Goal: Communication & Community: Answer question/provide support

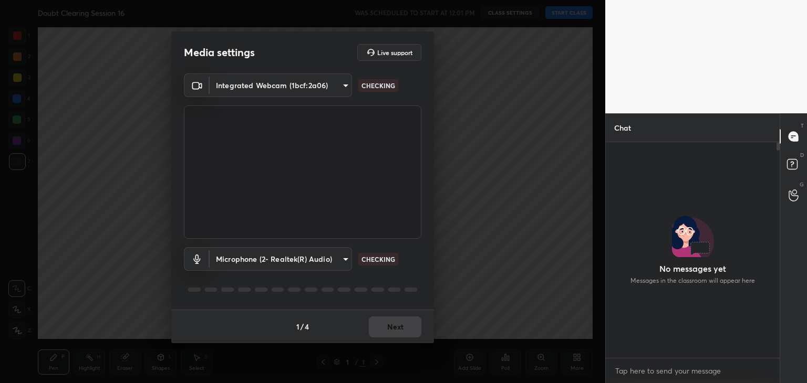
scroll to position [126, 171]
click at [404, 311] on div "1 / 4 Next" at bounding box center [302, 327] width 263 height 34
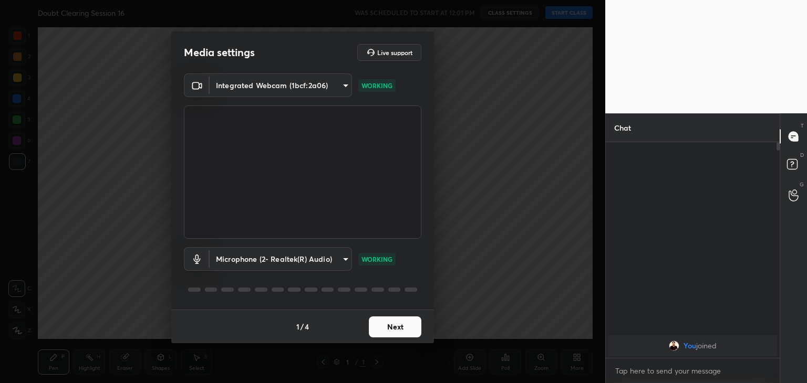
click at [403, 326] on button "Next" at bounding box center [395, 327] width 53 height 21
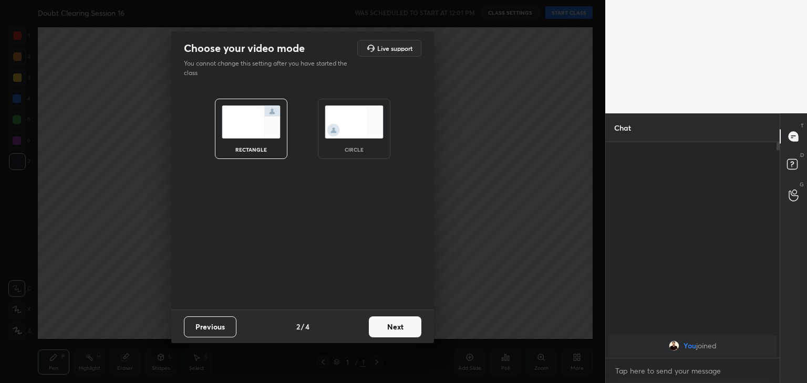
click at [344, 135] on img at bounding box center [354, 122] width 59 height 33
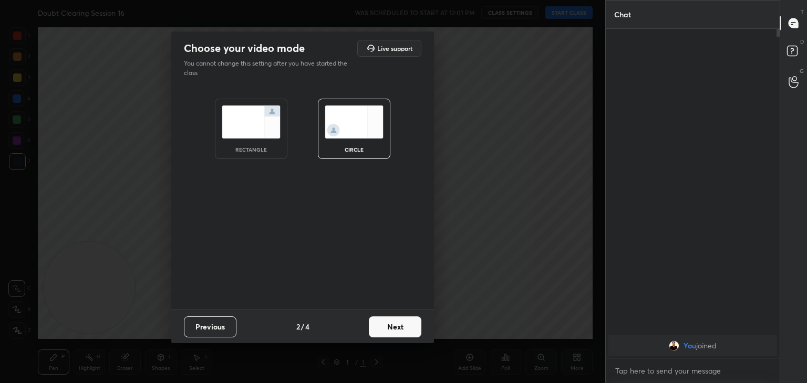
scroll to position [239, 171]
click at [400, 321] on button "Next" at bounding box center [395, 327] width 53 height 21
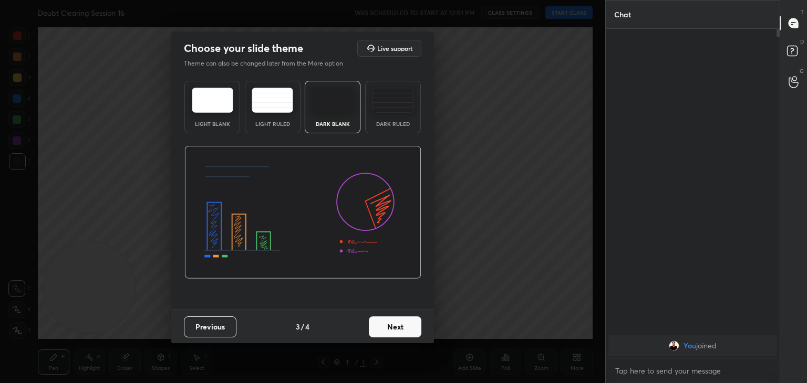
click at [400, 321] on button "Next" at bounding box center [395, 327] width 53 height 21
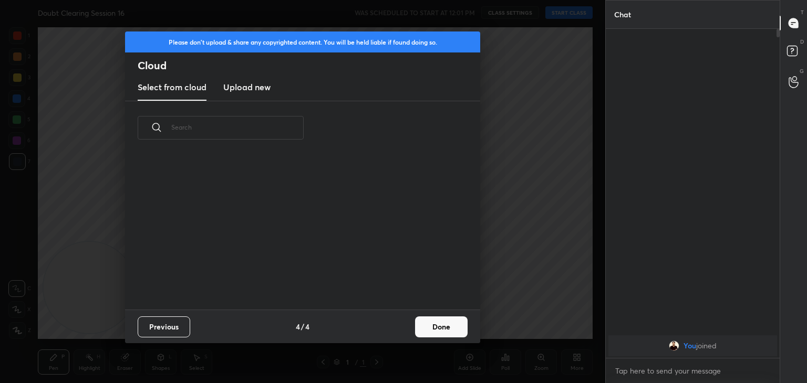
scroll to position [155, 337]
click at [432, 325] on button "Done" at bounding box center [441, 327] width 53 height 21
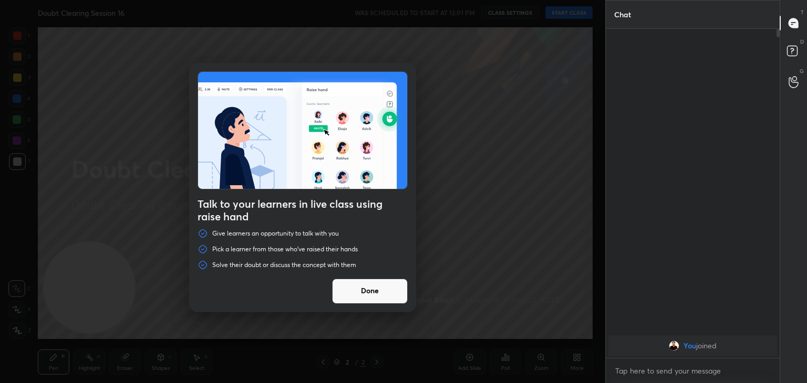
click at [373, 291] on button "Done" at bounding box center [370, 291] width 76 height 25
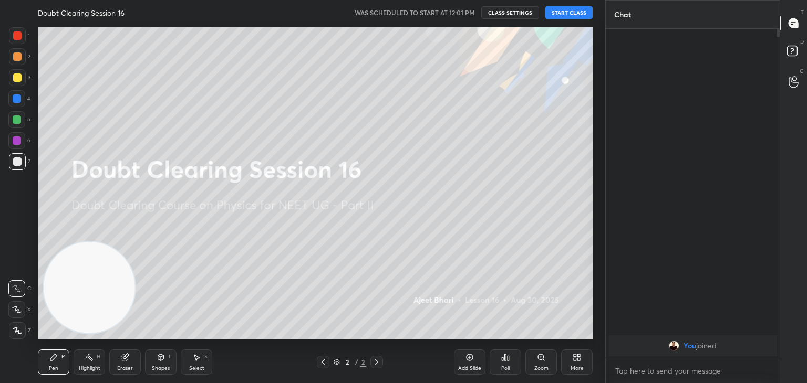
click at [560, 13] on button "START CLASS" at bounding box center [568, 12] width 47 height 13
click at [468, 18] on button "mute" at bounding box center [460, 12] width 38 height 13
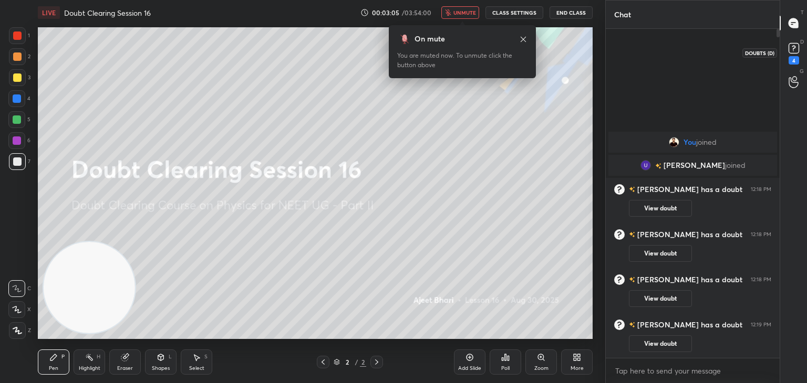
click at [794, 56] on div "4" at bounding box center [793, 60] width 11 height 8
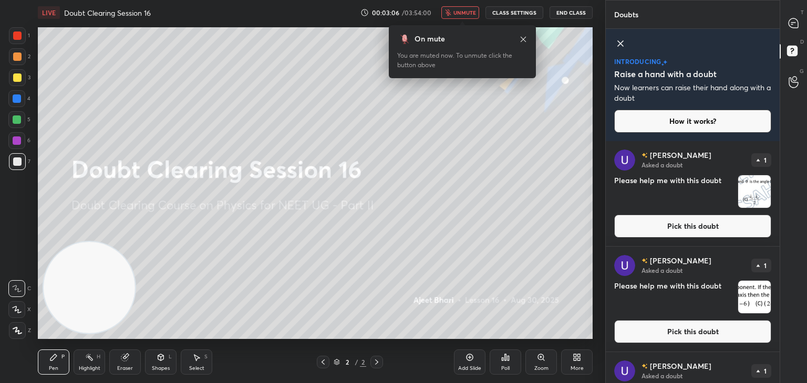
click at [744, 183] on img "grid" at bounding box center [754, 191] width 33 height 33
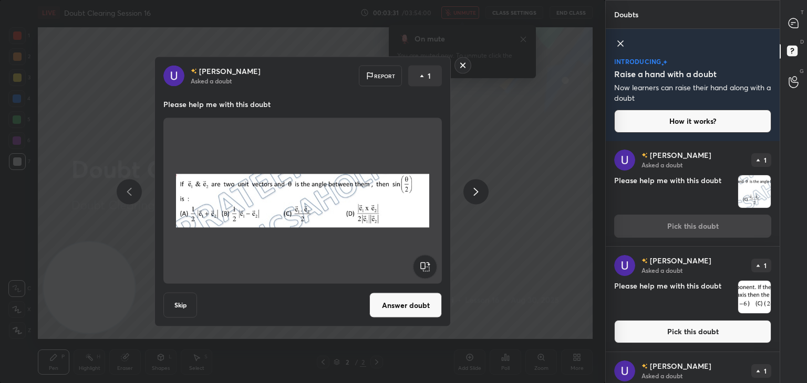
click at [288, 167] on img at bounding box center [302, 201] width 253 height 158
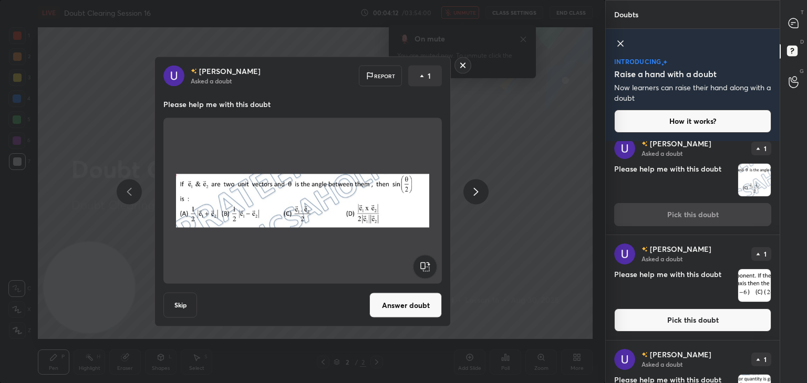
scroll to position [0, 0]
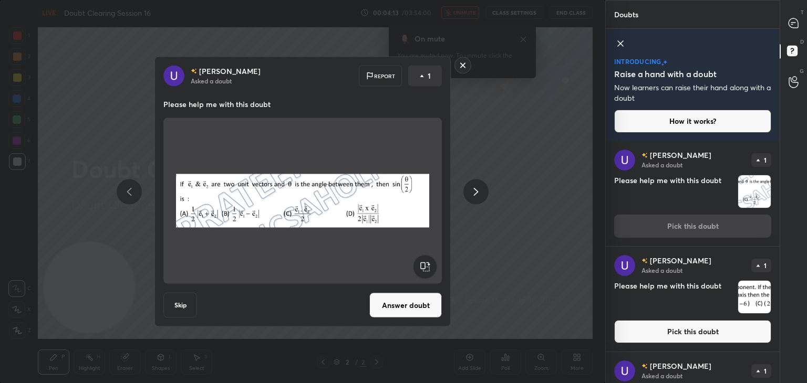
click at [619, 45] on icon at bounding box center [620, 43] width 5 height 5
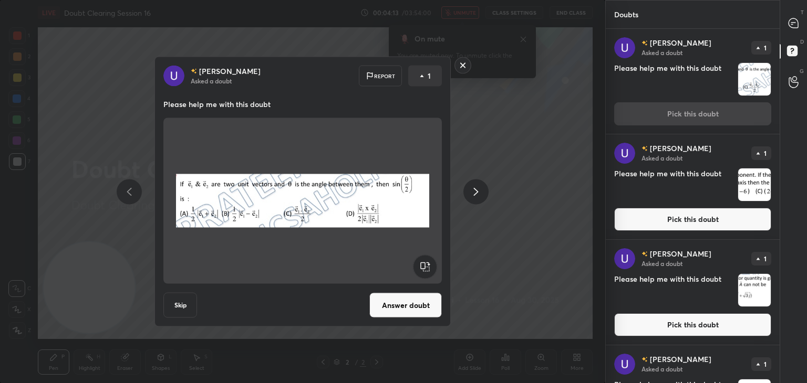
scroll to position [351, 171]
click at [791, 32] on div at bounding box center [793, 23] width 21 height 19
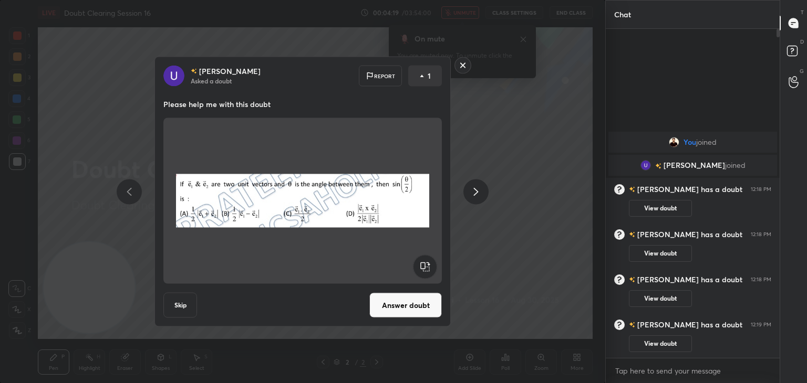
scroll to position [326, 171]
click at [395, 196] on img at bounding box center [302, 201] width 253 height 158
click at [416, 301] on button "Answer doubt" at bounding box center [405, 305] width 72 height 25
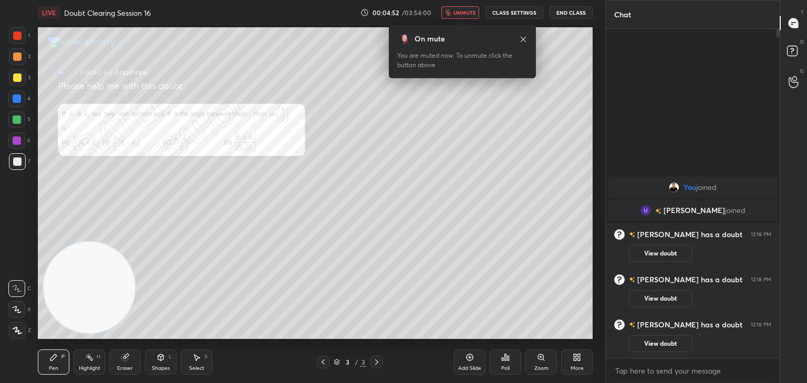
click at [468, 13] on span "unmute" at bounding box center [464, 12] width 23 height 7
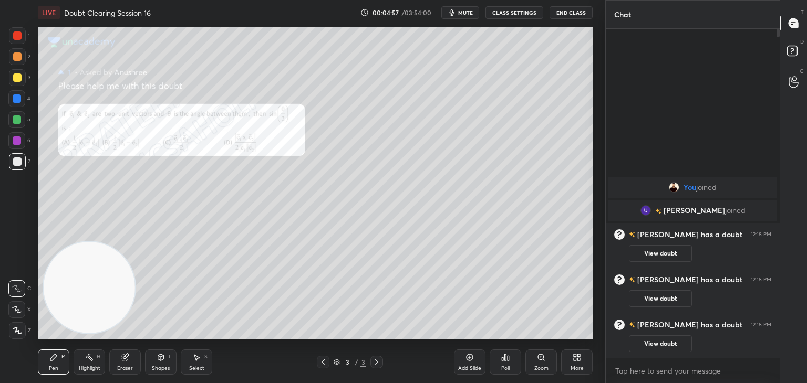
click at [115, 362] on div "Eraser" at bounding box center [125, 362] width 32 height 25
click at [64, 366] on div "Pen P" at bounding box center [54, 362] width 32 height 25
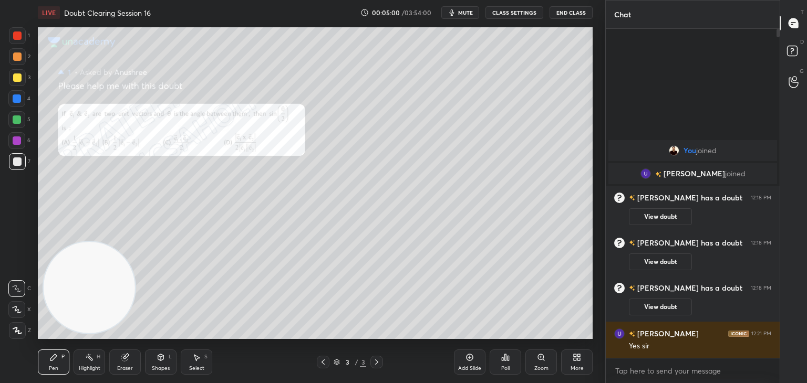
click at [130, 367] on div "Eraser" at bounding box center [125, 368] width 16 height 5
click at [20, 324] on div "Erase all" at bounding box center [16, 330] width 17 height 17
click at [16, 312] on icon at bounding box center [16, 309] width 9 height 7
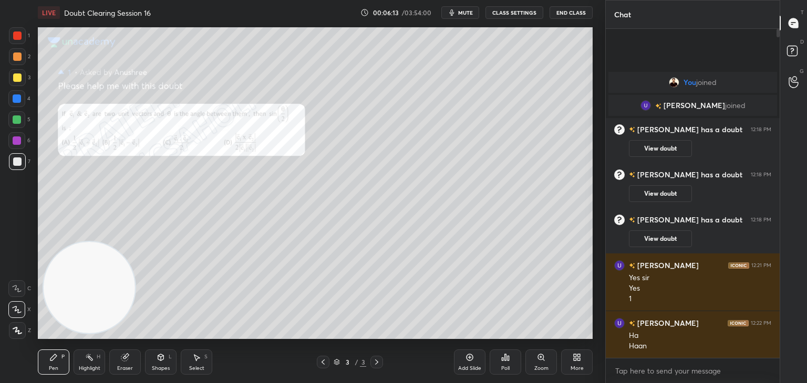
click at [122, 359] on icon at bounding box center [124, 357] width 7 height 7
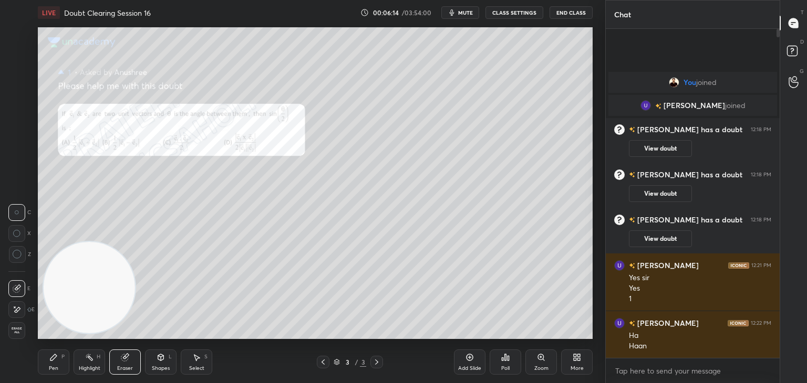
click at [20, 311] on icon at bounding box center [17, 310] width 8 height 9
click at [57, 361] on icon at bounding box center [53, 357] width 8 height 8
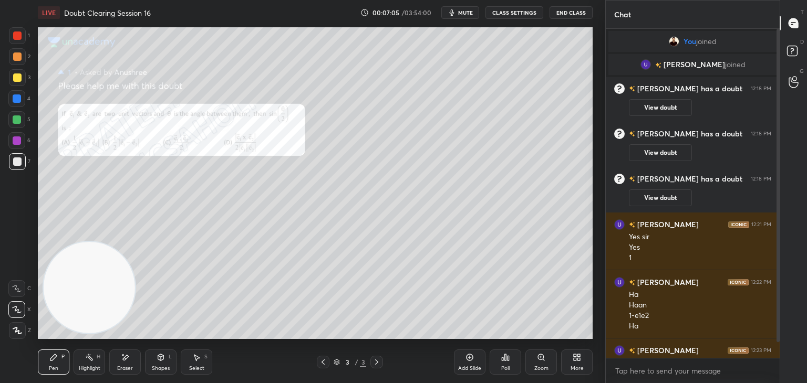
click at [468, 362] on div "Add Slide" at bounding box center [470, 362] width 32 height 25
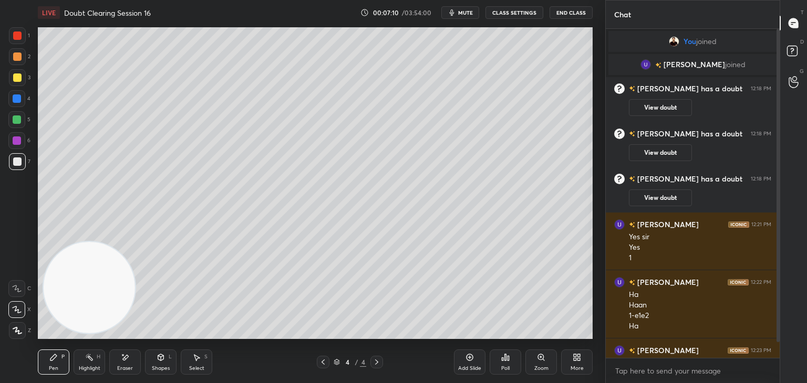
click at [326, 363] on icon at bounding box center [323, 362] width 8 height 8
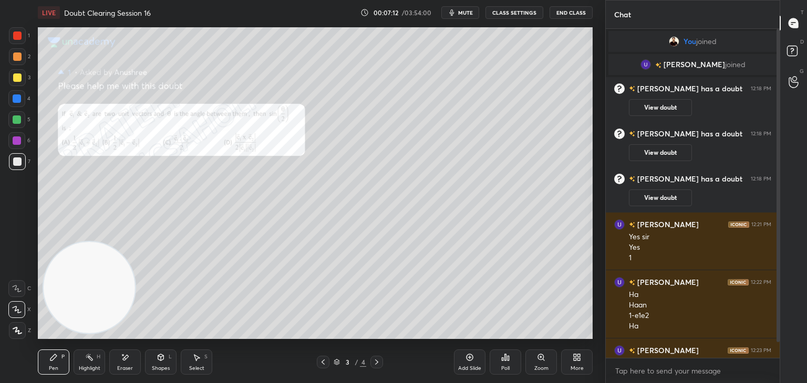
click at [380, 364] on icon at bounding box center [376, 362] width 8 height 8
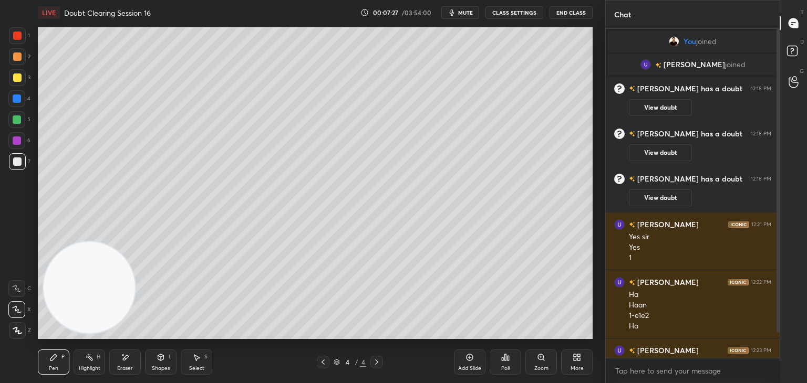
click at [321, 361] on icon at bounding box center [323, 362] width 8 height 8
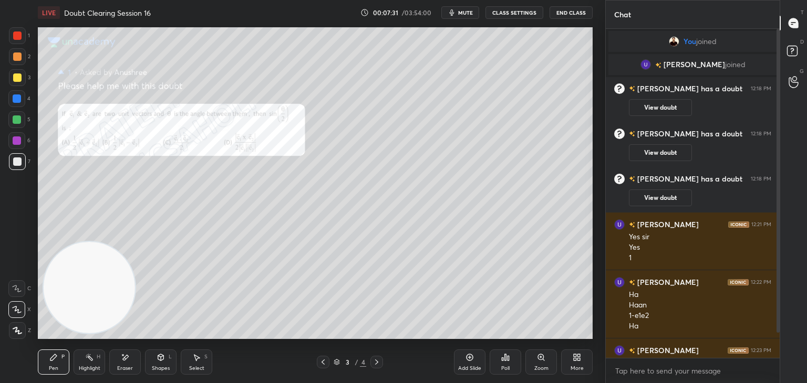
click at [378, 362] on icon at bounding box center [376, 362] width 8 height 8
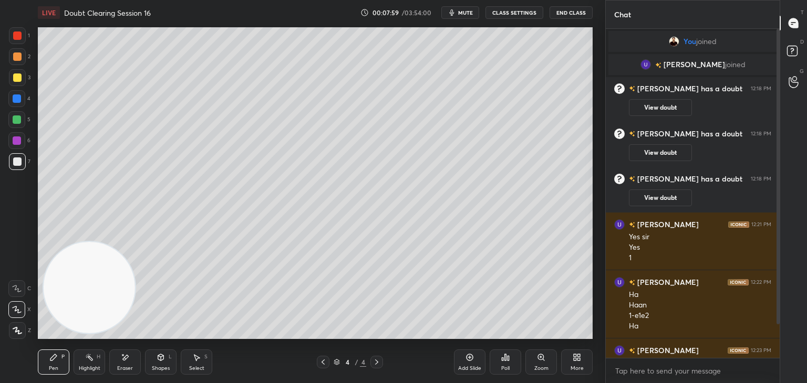
scroll to position [48, 0]
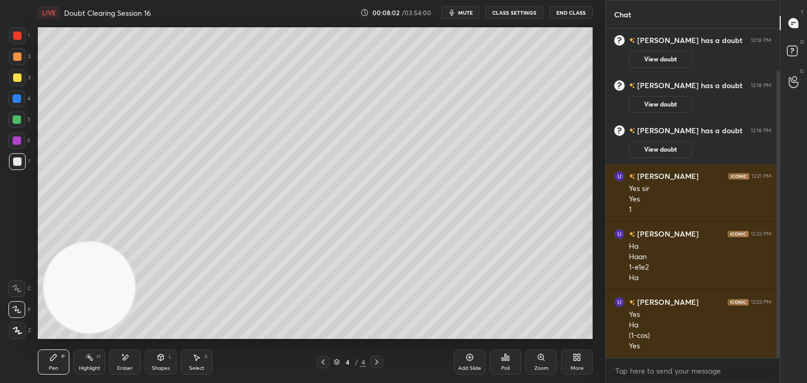
click at [466, 13] on span "mute" at bounding box center [465, 12] width 15 height 7
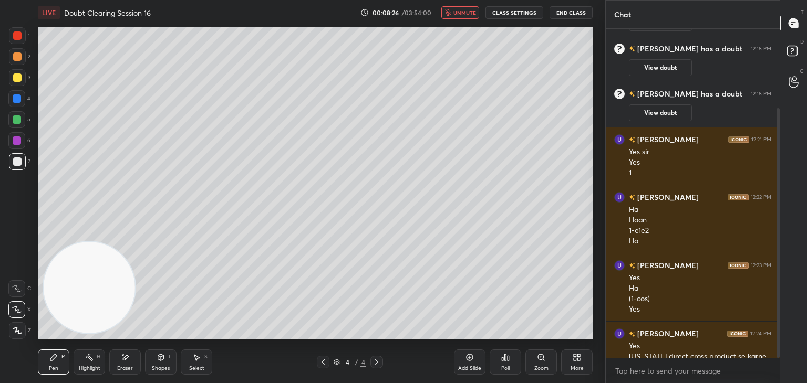
scroll to position [105, 0]
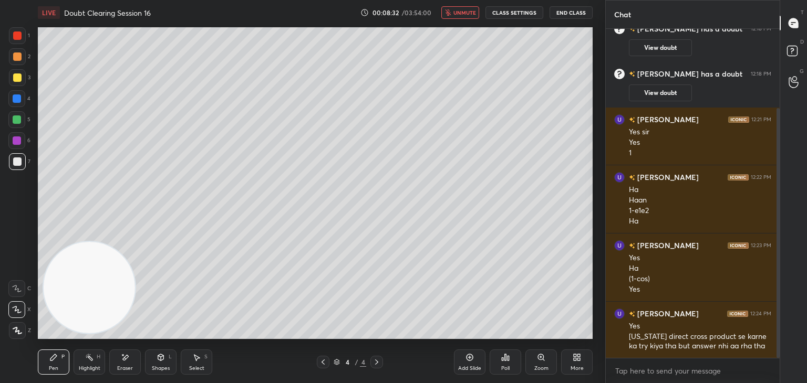
click at [465, 15] on span "unmute" at bounding box center [464, 12] width 23 height 7
click at [327, 364] on icon at bounding box center [323, 362] width 8 height 8
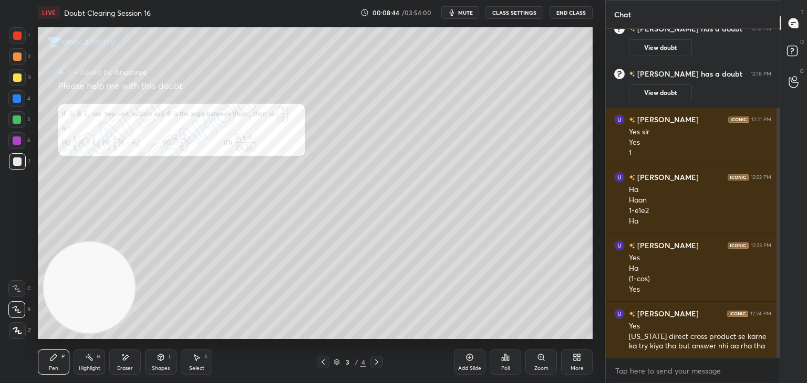
click at [466, 14] on span "mute" at bounding box center [465, 12] width 15 height 7
click at [795, 53] on rect at bounding box center [792, 51] width 10 height 10
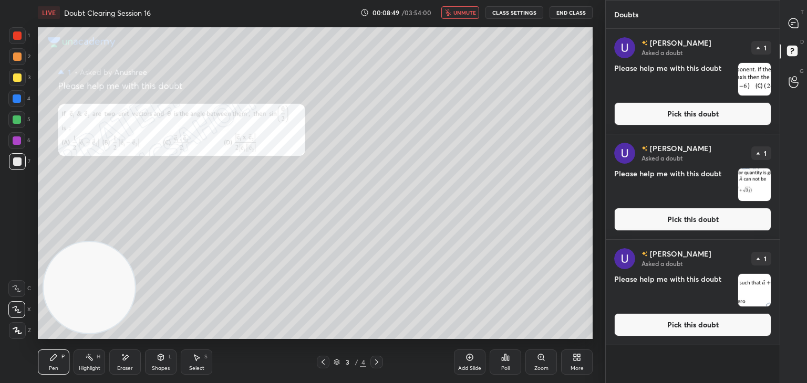
click at [758, 70] on img "grid" at bounding box center [754, 79] width 33 height 33
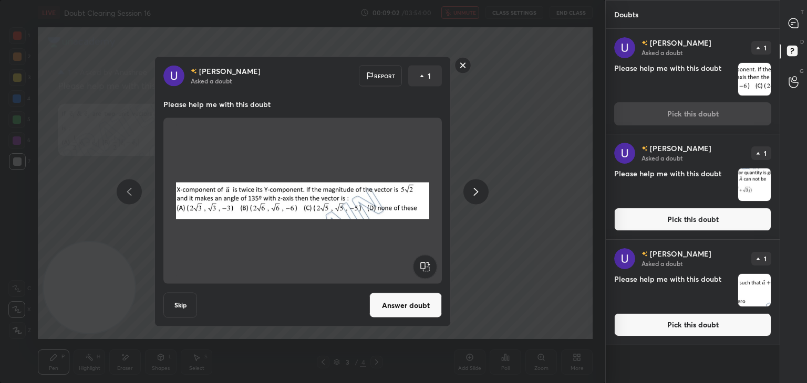
click at [368, 172] on img at bounding box center [302, 201] width 253 height 158
click at [407, 297] on button "Answer doubt" at bounding box center [405, 305] width 72 height 25
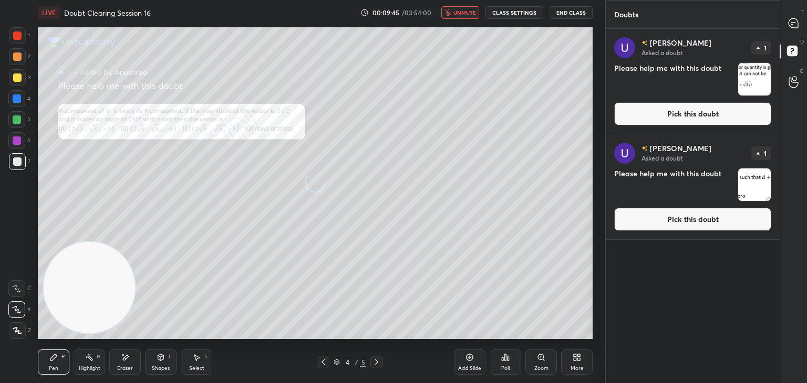
click at [792, 31] on div at bounding box center [793, 23] width 21 height 19
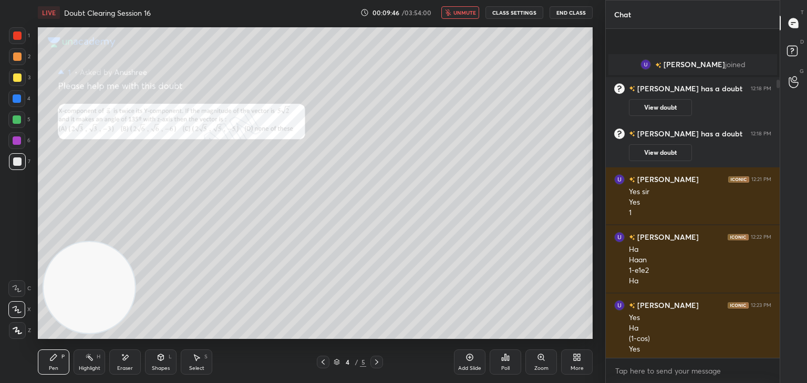
scroll to position [326, 171]
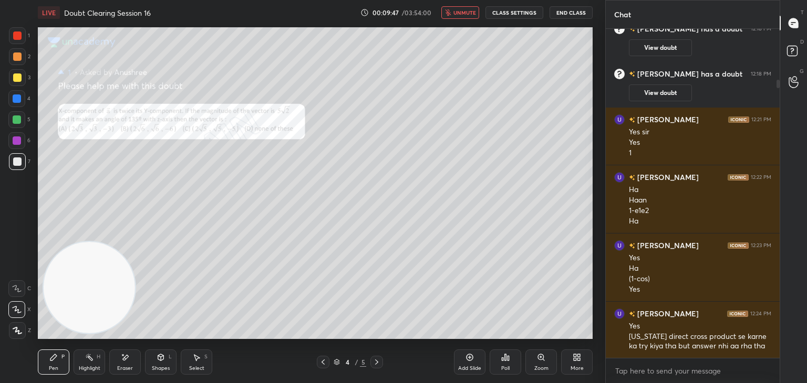
click at [465, 17] on button "unmute" at bounding box center [460, 12] width 38 height 13
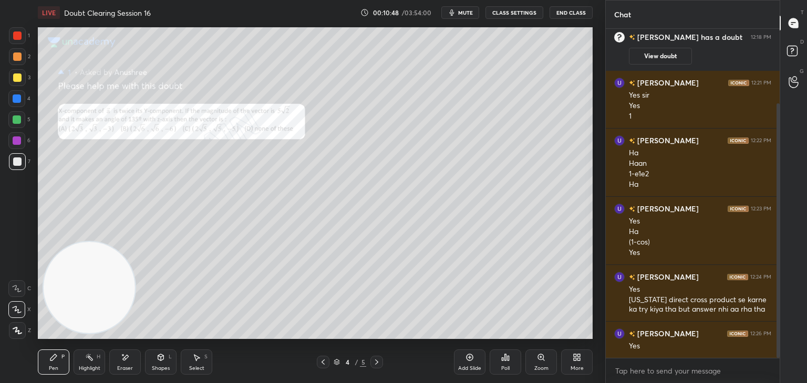
click at [16, 38] on div at bounding box center [17, 36] width 8 height 8
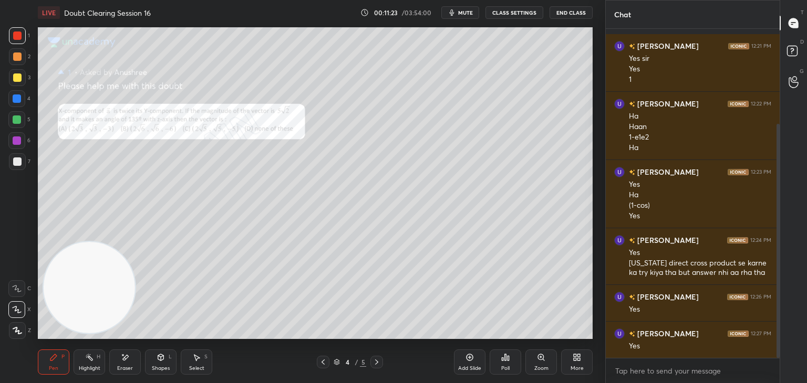
click at [467, 9] on span "mute" at bounding box center [465, 12] width 15 height 7
click at [798, 51] on icon at bounding box center [793, 52] width 19 height 19
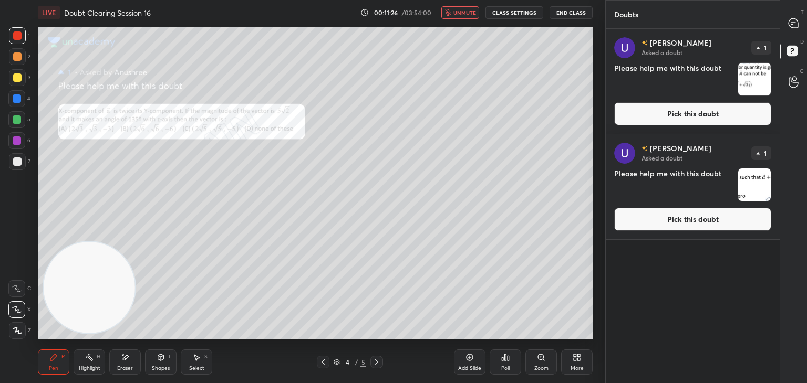
click at [760, 77] on img "grid" at bounding box center [754, 79] width 33 height 33
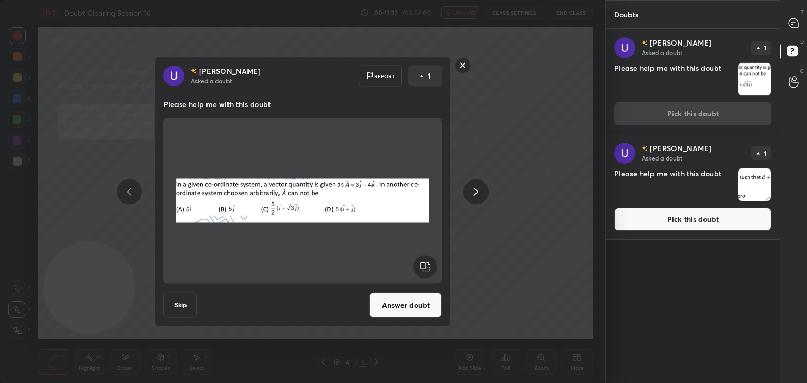
click at [349, 186] on img at bounding box center [302, 201] width 253 height 158
click at [745, 82] on img "grid" at bounding box center [754, 79] width 33 height 33
click at [746, 86] on img "grid" at bounding box center [754, 79] width 33 height 33
click at [741, 184] on img "grid" at bounding box center [754, 185] width 33 height 33
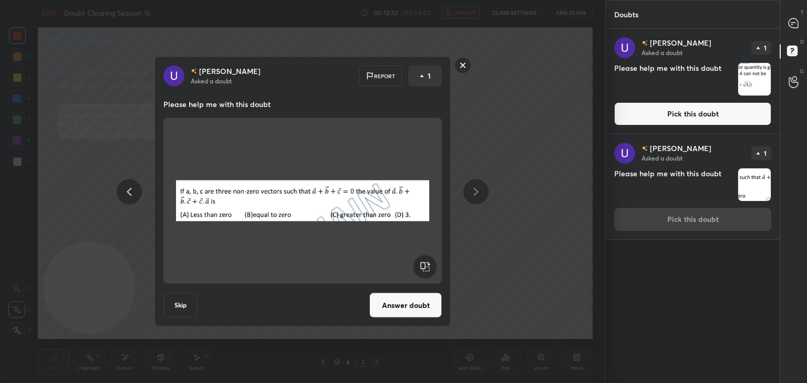
click at [300, 192] on img at bounding box center [302, 201] width 253 height 158
click at [797, 29] on div at bounding box center [793, 23] width 21 height 19
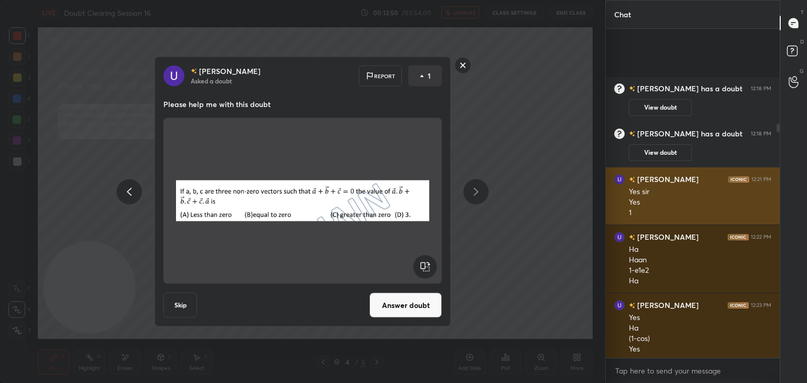
scroll to position [326, 171]
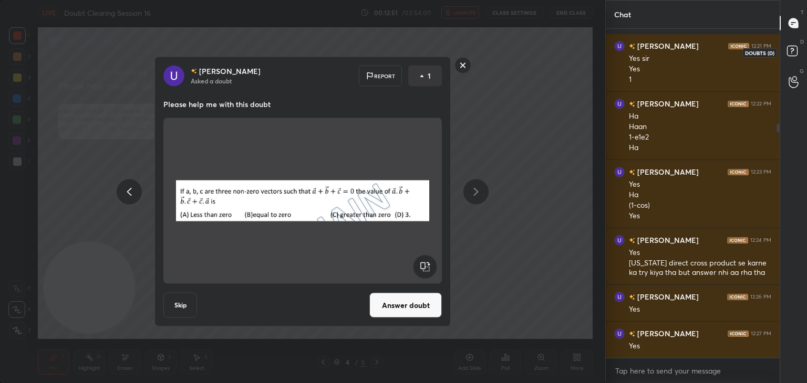
click at [795, 40] on div "D Doubts (D)" at bounding box center [793, 52] width 27 height 29
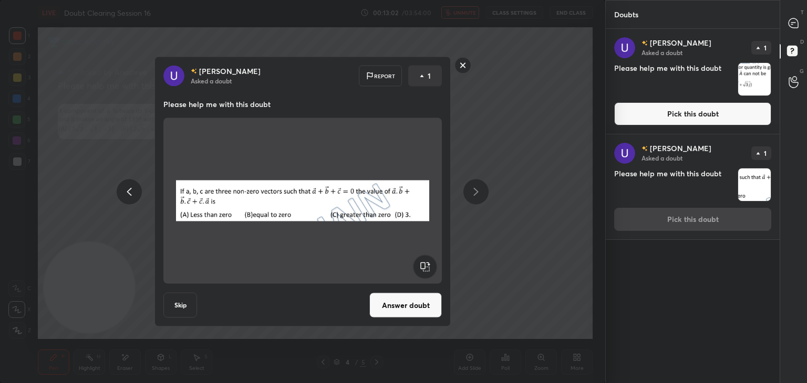
click at [510, 75] on div "[PERSON_NAME] Asked a doubt Report 1 Please help me with this doubt Skip Answer…" at bounding box center [302, 191] width 605 height 383
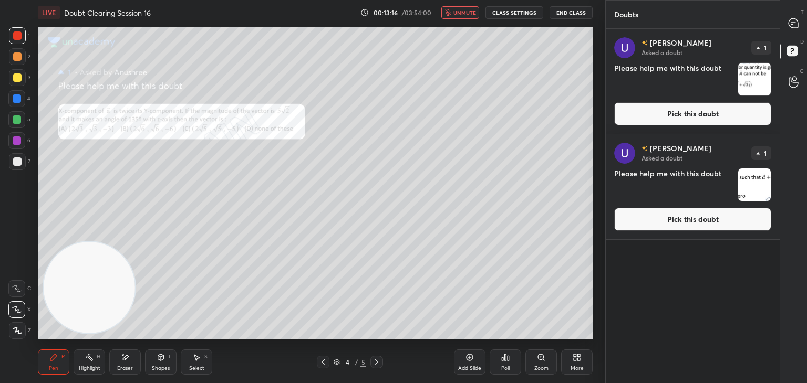
click at [749, 176] on img "grid" at bounding box center [754, 185] width 33 height 33
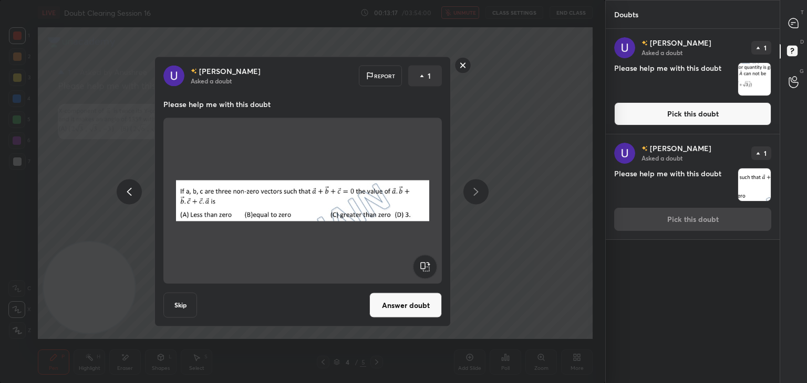
click at [405, 299] on button "Answer doubt" at bounding box center [405, 305] width 72 height 25
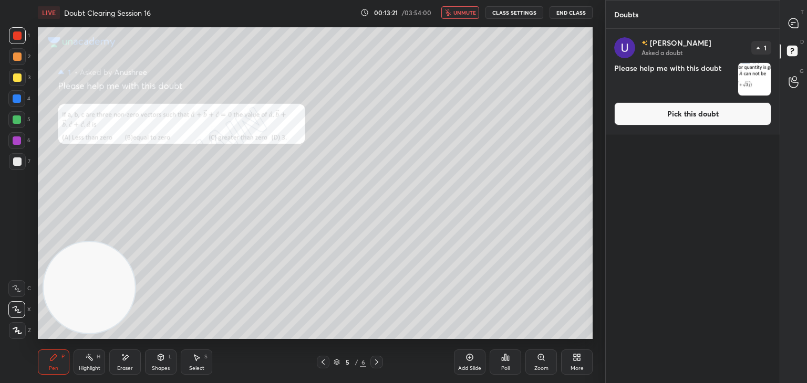
click at [464, 12] on span "unmute" at bounding box center [464, 12] width 23 height 7
click at [790, 20] on icon at bounding box center [792, 22] width 9 height 9
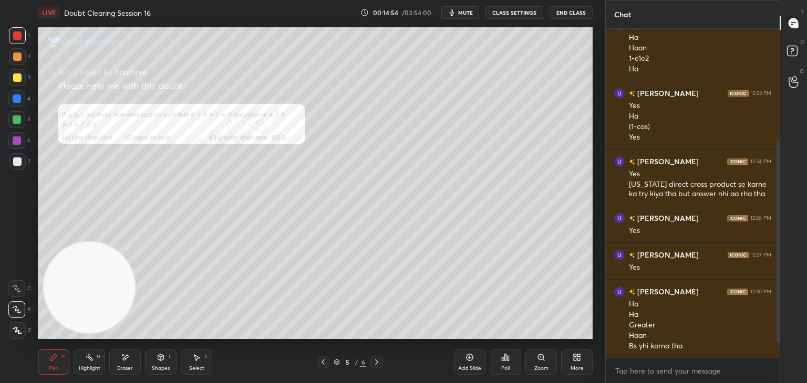
scroll to position [204, 0]
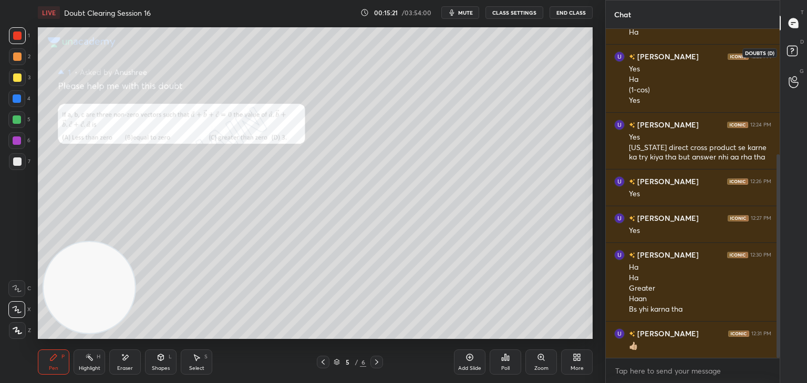
click at [792, 54] on rect at bounding box center [792, 51] width 10 height 10
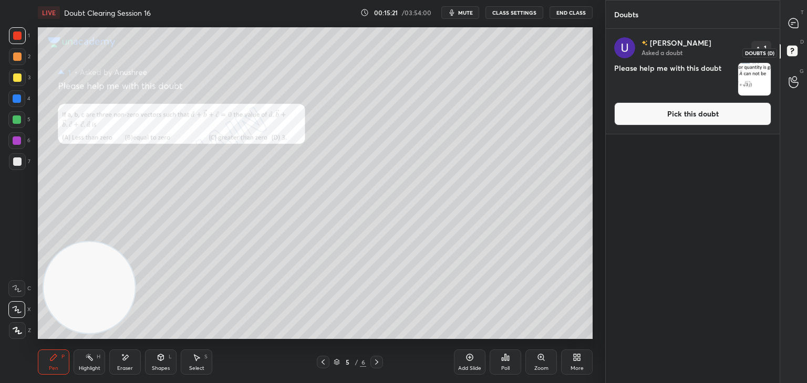
click at [788, 58] on icon at bounding box center [793, 52] width 19 height 19
click at [754, 82] on img "grid" at bounding box center [754, 79] width 33 height 33
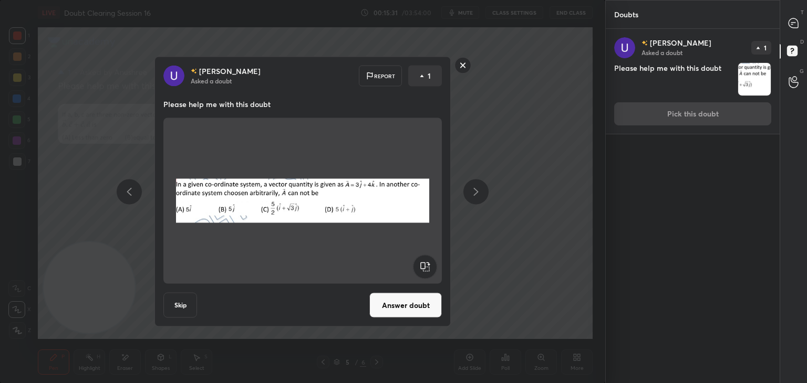
click at [462, 71] on rect at bounding box center [463, 65] width 16 height 16
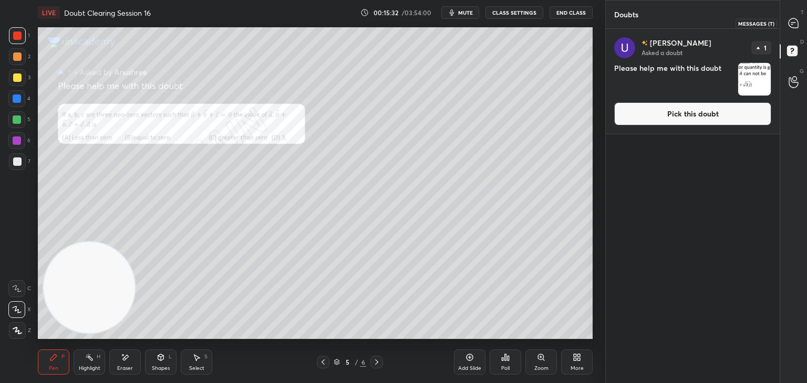
click at [798, 26] on icon at bounding box center [792, 22] width 9 height 9
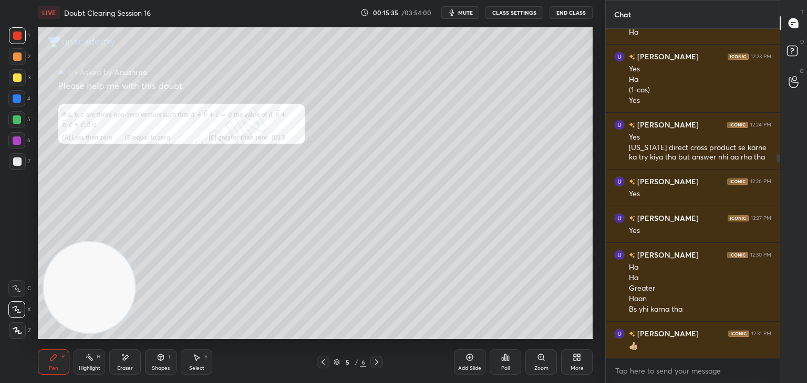
scroll to position [214, 0]
click at [461, 16] on button "mute" at bounding box center [460, 12] width 38 height 13
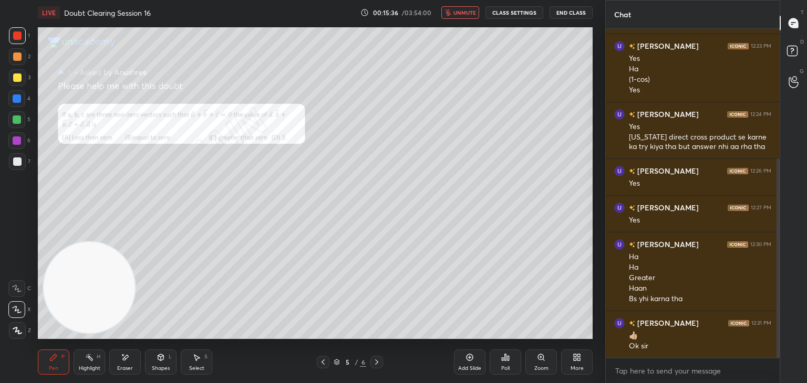
click at [465, 21] on div "LIVE Doubt Clearing Session 16 00:15:36 / 03:54:00 unmute CLASS SETTINGS End Cl…" at bounding box center [315, 12] width 555 height 25
click at [464, 7] on button "unmute" at bounding box center [460, 12] width 38 height 13
click at [473, 14] on span "mute" at bounding box center [465, 12] width 15 height 7
click at [322, 364] on icon at bounding box center [323, 362] width 8 height 8
click at [327, 364] on icon at bounding box center [323, 362] width 8 height 8
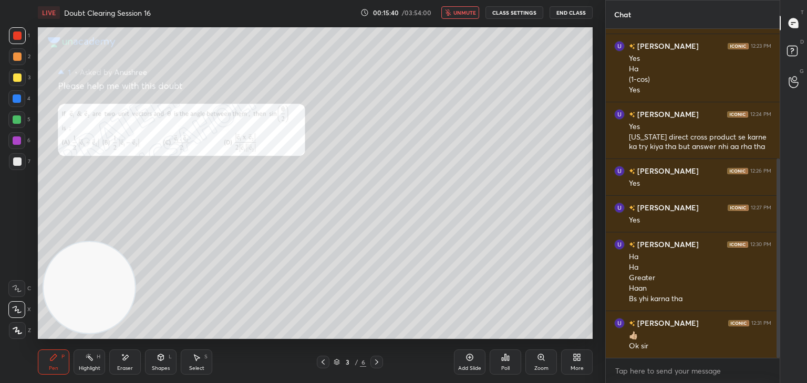
click at [323, 364] on icon at bounding box center [322, 362] width 3 height 5
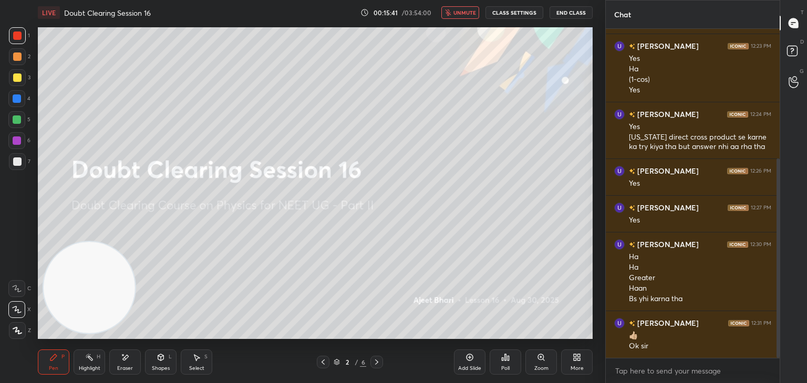
click at [13, 161] on div at bounding box center [17, 162] width 8 height 8
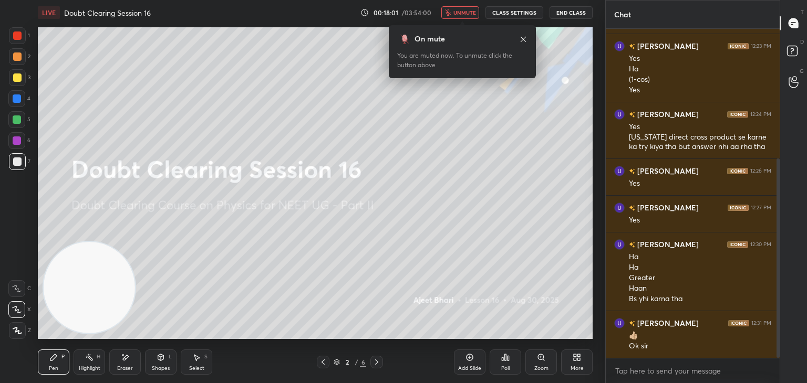
scroll to position [270, 0]
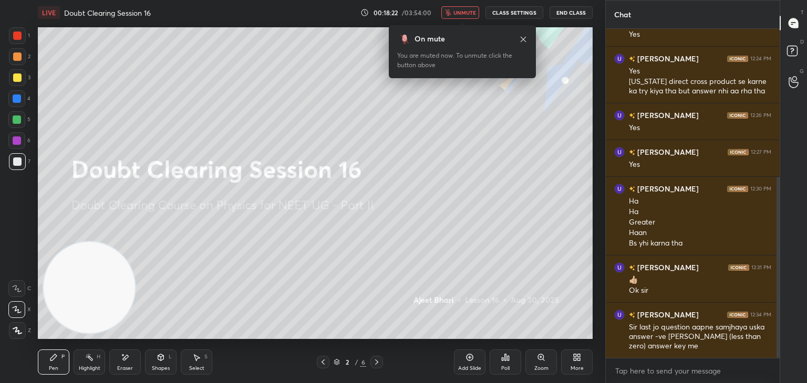
click at [458, 15] on span "unmute" at bounding box center [464, 12] width 23 height 7
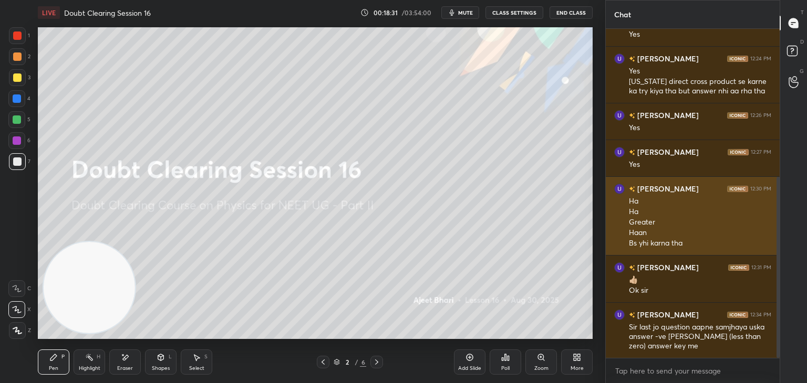
scroll to position [280, 0]
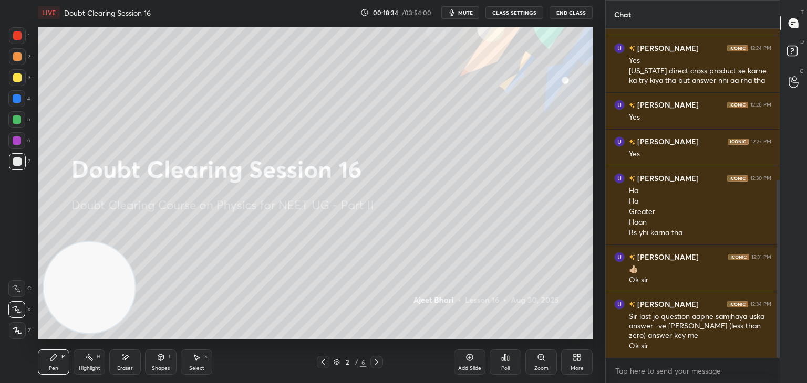
click at [460, 17] on button "mute" at bounding box center [460, 12] width 38 height 13
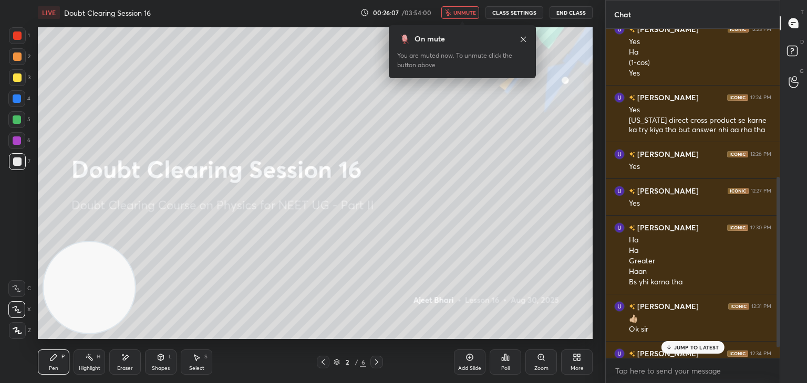
scroll to position [306, 0]
